Goal: Task Accomplishment & Management: Manage account settings

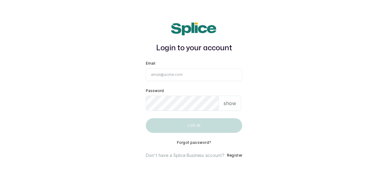
type input "[EMAIL_ADDRESS][DOMAIN_NAME]"
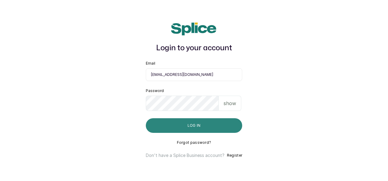
click at [168, 126] on button "Log in" at bounding box center [194, 125] width 96 height 15
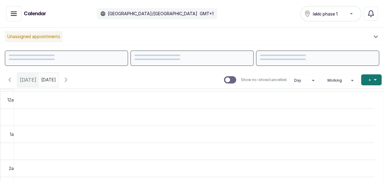
scroll to position [206, 0]
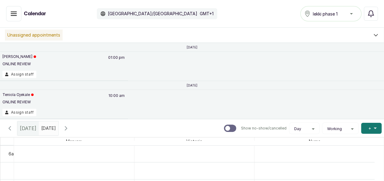
click at [18, 15] on button "Show no-show/cancelled" at bounding box center [13, 13] width 15 height 15
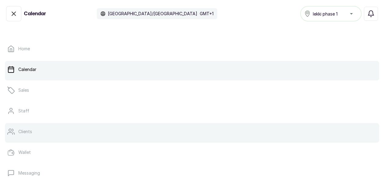
click at [32, 130] on p "Clients" at bounding box center [25, 132] width 14 height 6
